Goal: Information Seeking & Learning: Learn about a topic

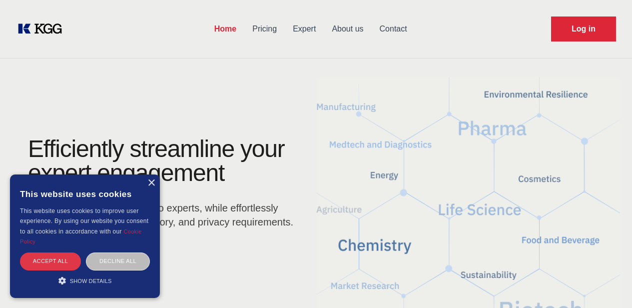
click at [54, 261] on div "Accept all" at bounding box center [50, 260] width 61 height 17
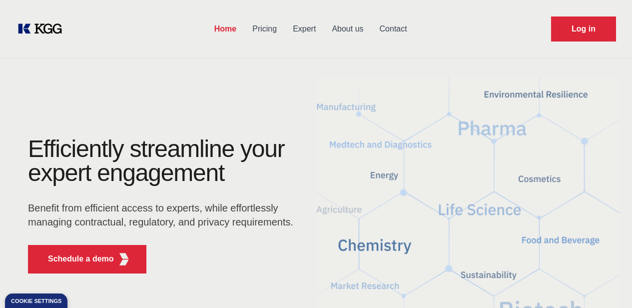
click at [371, 29] on link "About us" at bounding box center [347, 29] width 47 height 26
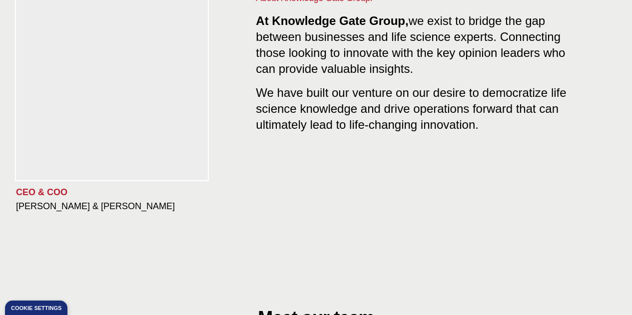
scroll to position [123, 0]
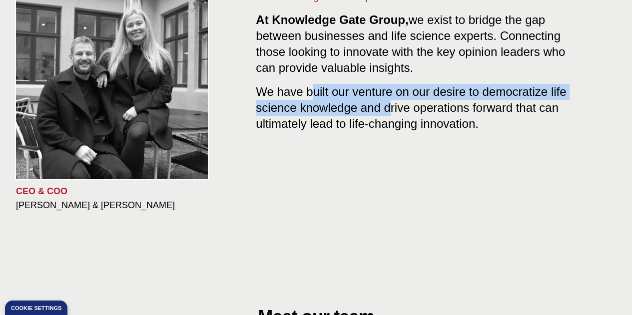
drag, startPoint x: 286, startPoint y: 81, endPoint x: 365, endPoint y: 103, distance: 82.3
click at [365, 103] on span "We have built our venture on our desire to democratize life science knowledge a…" at bounding box center [411, 105] width 310 height 49
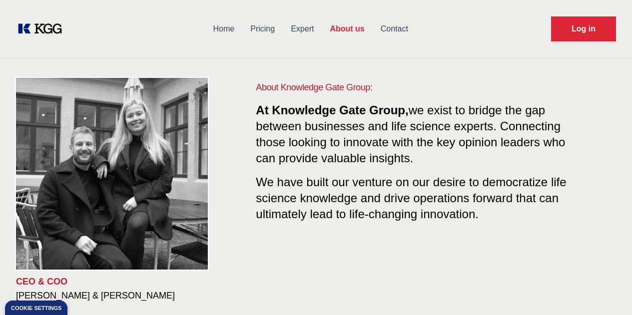
scroll to position [0, 0]
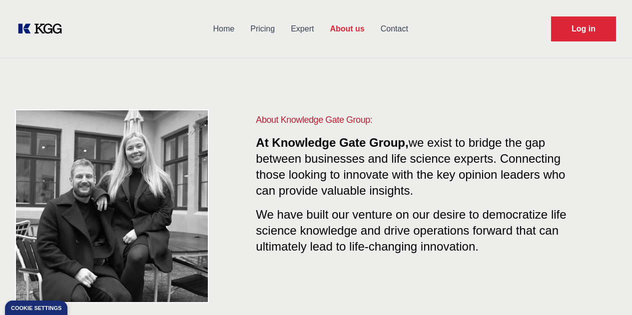
click at [416, 28] on link "Contact" at bounding box center [394, 29] width 43 height 26
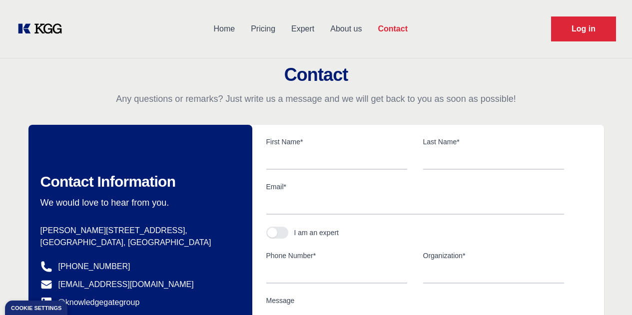
click at [370, 27] on link "About us" at bounding box center [345, 29] width 47 height 26
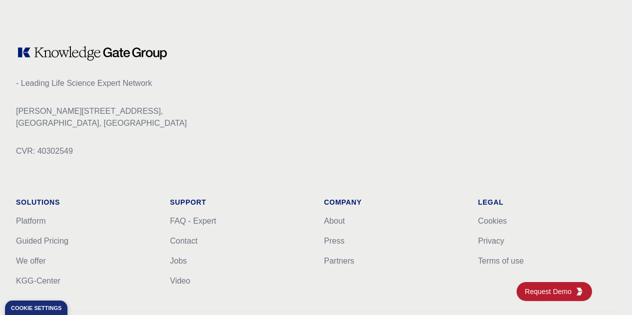
scroll to position [1362, 0]
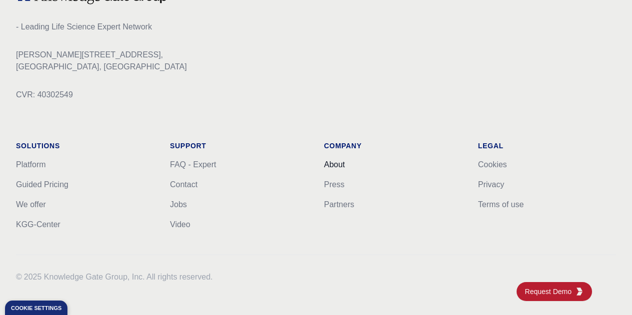
click at [345, 160] on link "About" at bounding box center [334, 164] width 21 height 8
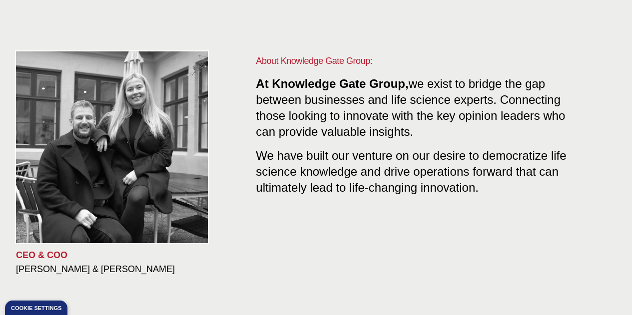
scroll to position [59, 0]
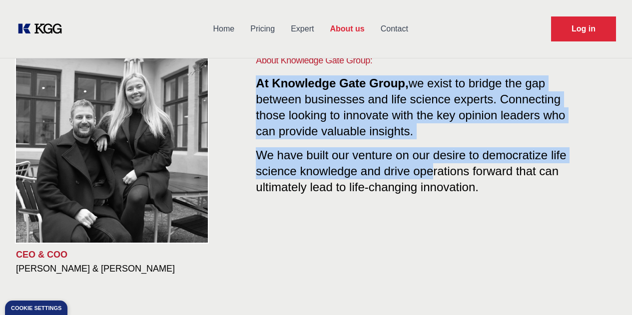
drag, startPoint x: 231, startPoint y: 81, endPoint x: 406, endPoint y: 170, distance: 196.1
click at [406, 170] on div "About Knowledge Gate Group: At Knowledge Gate Group, we exist to bridge the gap…" at bounding box center [416, 163] width 400 height 221
click at [406, 170] on span "We have built our venture on our desire to democratize life science knowledge a…" at bounding box center [411, 168] width 310 height 49
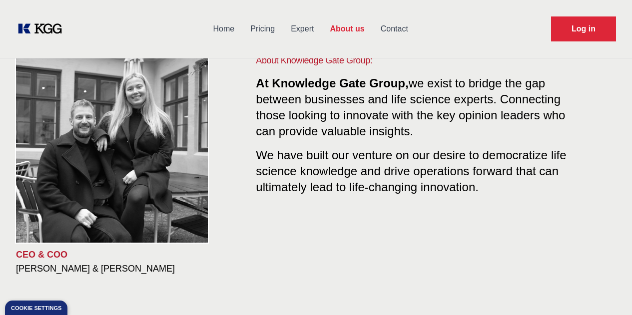
click at [283, 29] on link "Pricing" at bounding box center [262, 29] width 40 height 26
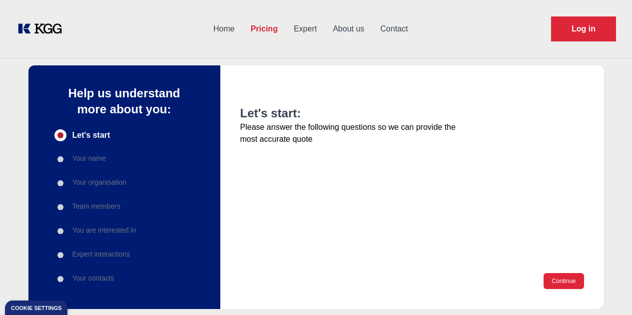
scroll to position [36, 0]
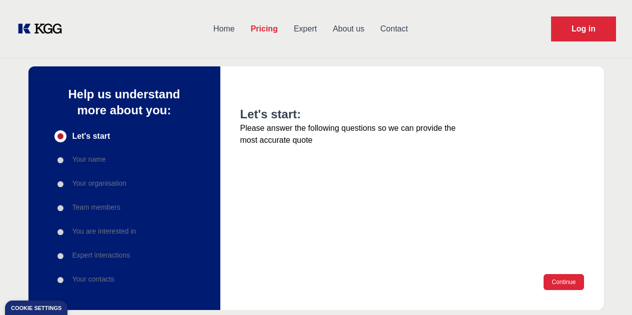
click at [325, 31] on link "Expert" at bounding box center [305, 29] width 39 height 26
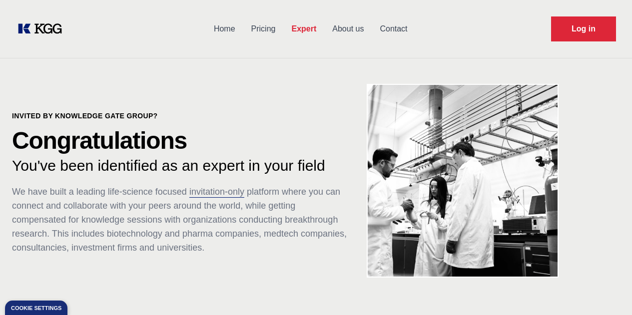
click at [372, 29] on link "About us" at bounding box center [347, 29] width 47 height 26
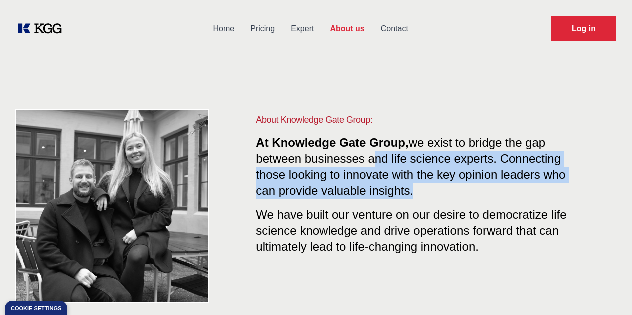
drag, startPoint x: 304, startPoint y: 162, endPoint x: 365, endPoint y: 186, distance: 65.3
click at [365, 186] on p "At Knowledge Gate Group, we exist to bridge the gap between businesses and life…" at bounding box center [416, 167] width 320 height 64
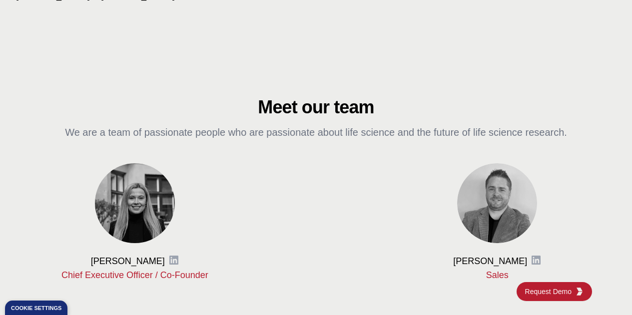
scroll to position [335, 0]
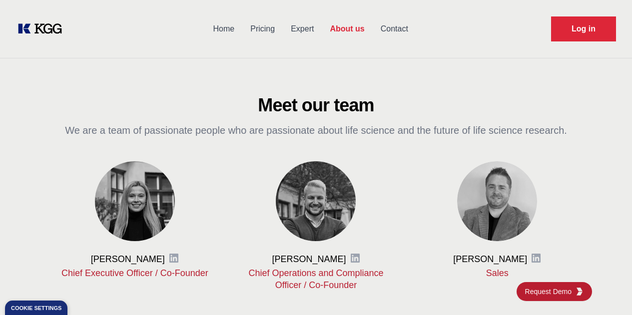
click at [243, 32] on link "Home" at bounding box center [223, 29] width 37 height 26
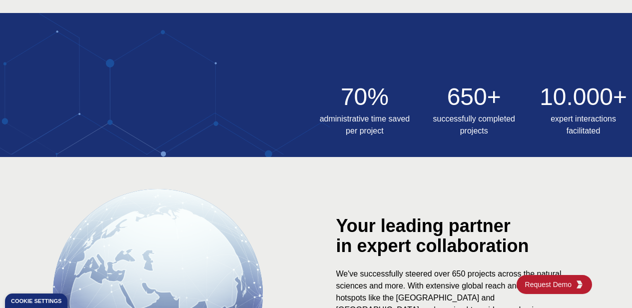
scroll to position [366, 0]
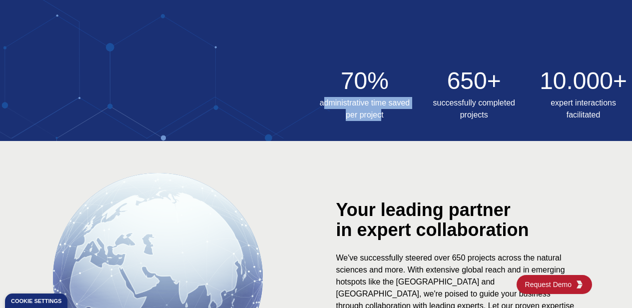
drag, startPoint x: 326, startPoint y: 105, endPoint x: 381, endPoint y: 114, distance: 56.1
click at [381, 114] on h3 "administrative time saved per project" at bounding box center [364, 109] width 97 height 24
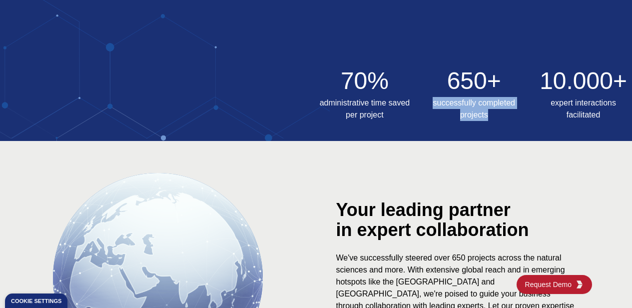
drag, startPoint x: 434, startPoint y: 102, endPoint x: 489, endPoint y: 117, distance: 56.3
click at [489, 117] on h3 "successfully completed projects" at bounding box center [473, 109] width 97 height 24
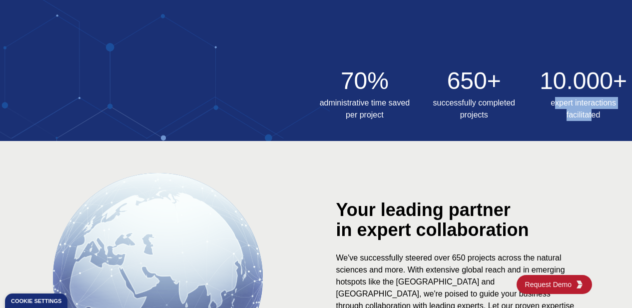
drag, startPoint x: 555, startPoint y: 101, endPoint x: 591, endPoint y: 114, distance: 38.2
click at [591, 114] on h3 "expert interactions facilitated" at bounding box center [583, 109] width 97 height 24
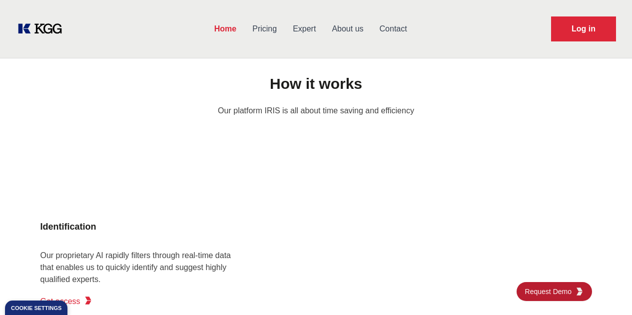
scroll to position [741, 0]
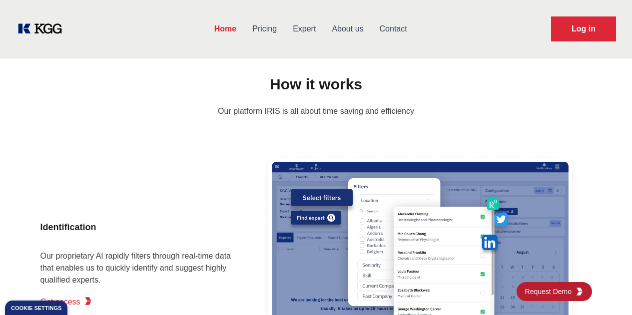
click at [371, 31] on link "About us" at bounding box center [347, 29] width 47 height 26
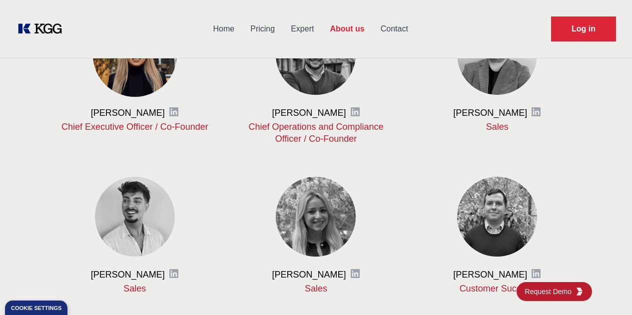
scroll to position [470, 0]
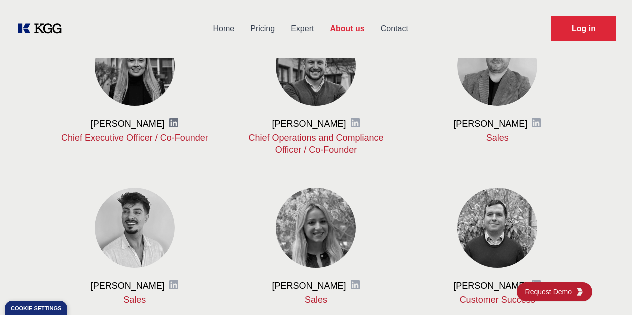
click at [175, 127] on icon at bounding box center [173, 122] width 9 height 9
